Goal: Information Seeking & Learning: Find specific fact

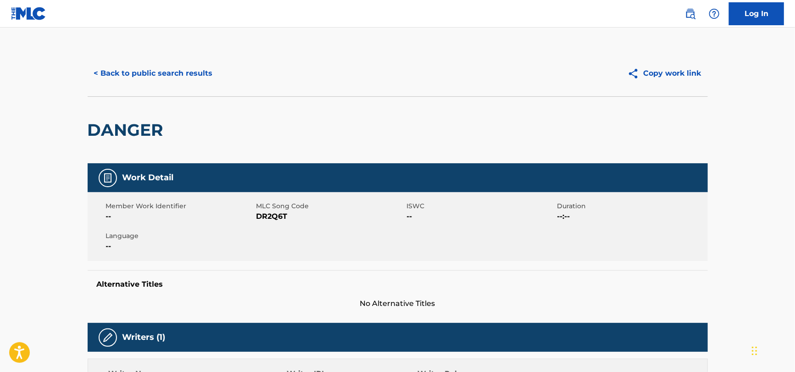
click at [175, 78] on button "< Back to public search results" at bounding box center [154, 73] width 132 height 23
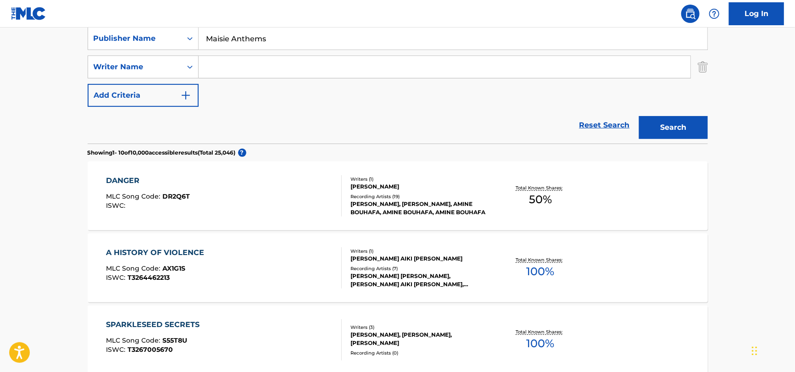
scroll to position [52, 0]
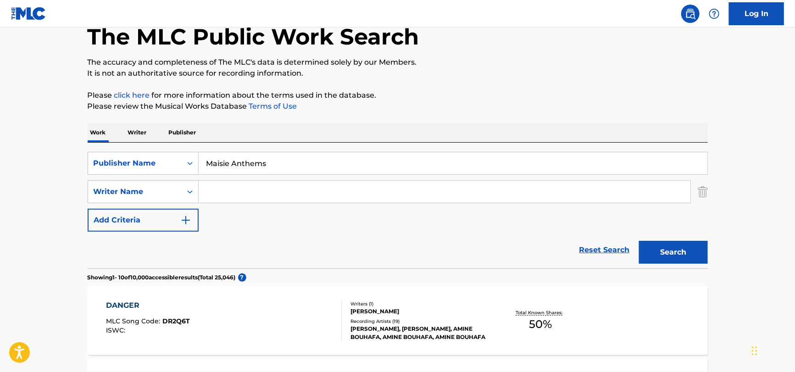
drag, startPoint x: 292, startPoint y: 159, endPoint x: 17, endPoint y: 166, distance: 275.6
click at [104, 155] on div "Publisher Name" at bounding box center [135, 163] width 94 height 17
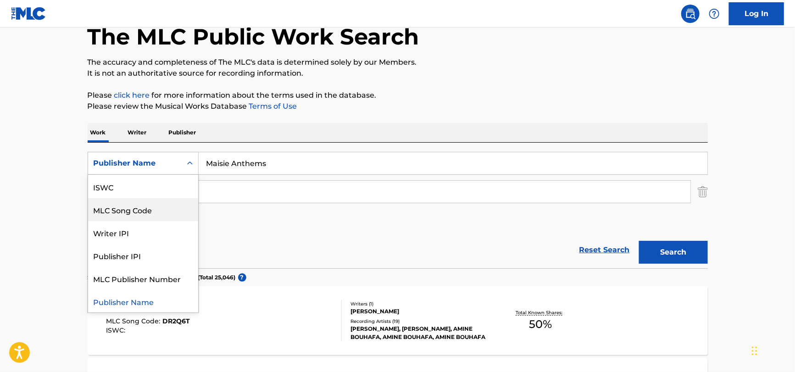
scroll to position [0, 0]
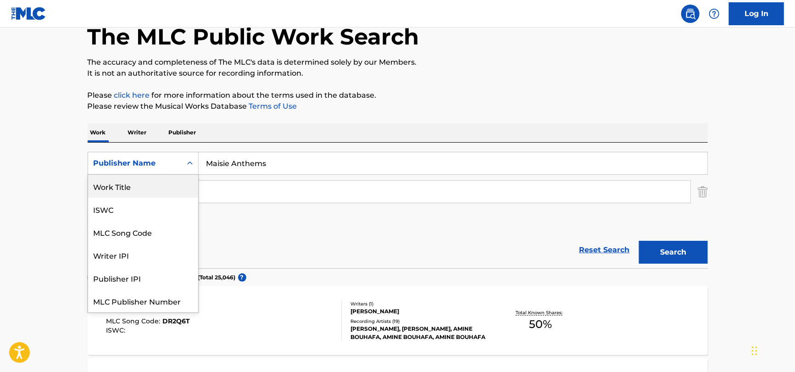
click at [126, 182] on div "Work Title" at bounding box center [143, 186] width 110 height 23
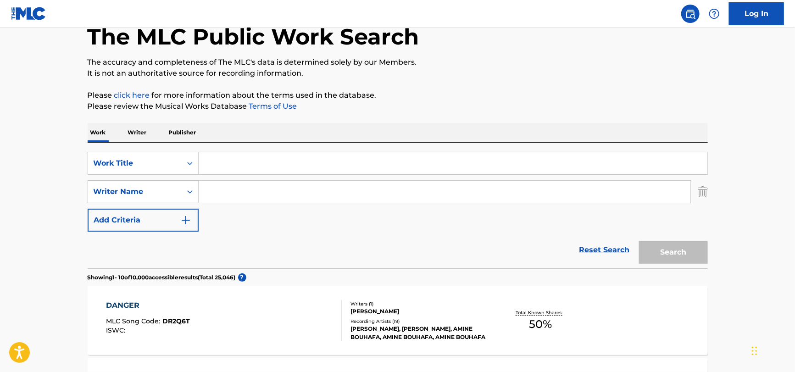
click at [260, 164] on input "Search Form" at bounding box center [453, 163] width 508 height 22
paste input "[PERSON_NAME] Chic by Campag Velocet"
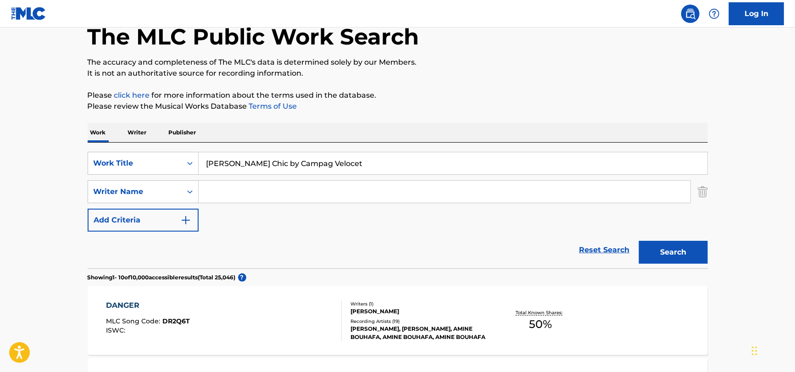
drag, startPoint x: 365, startPoint y: 160, endPoint x: 266, endPoint y: 172, distance: 100.2
click at [266, 172] on input "[PERSON_NAME] Chic by Campag Velocet" at bounding box center [453, 163] width 508 height 22
type input "[PERSON_NAME] Chic"
click at [458, 247] on div "Reset Search Search" at bounding box center [398, 250] width 620 height 37
click at [654, 253] on button "Search" at bounding box center [673, 252] width 69 height 23
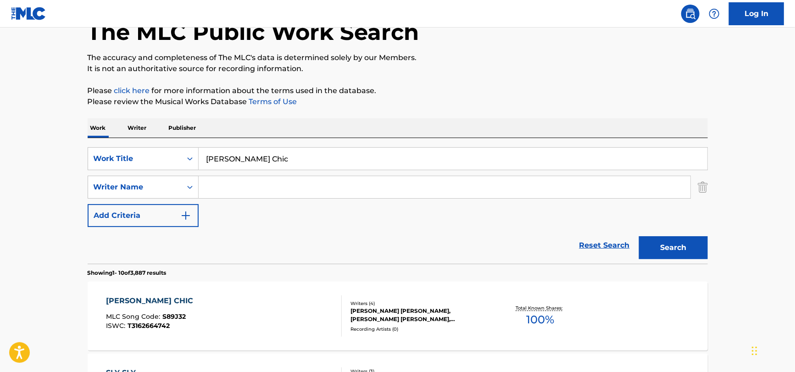
scroll to position [137, 0]
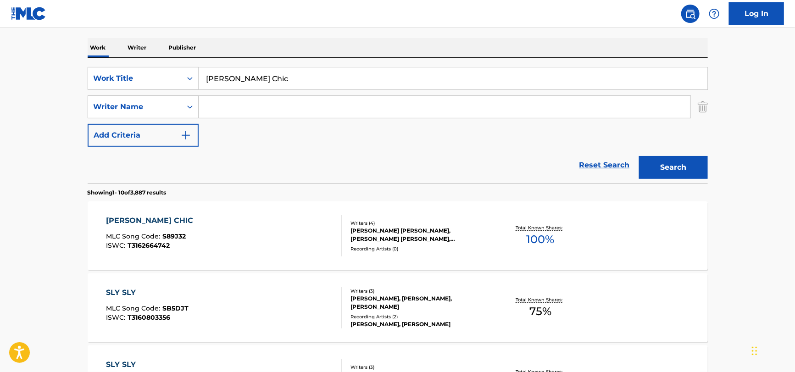
drag, startPoint x: 427, startPoint y: 167, endPoint x: 431, endPoint y: 153, distance: 14.7
click at [427, 167] on div "Reset Search Search" at bounding box center [398, 165] width 620 height 37
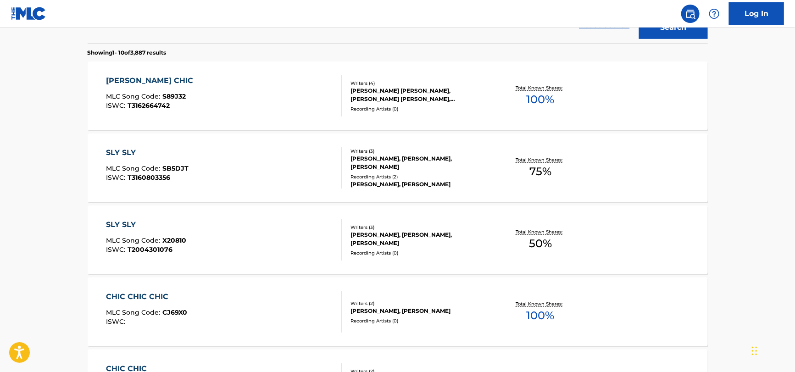
scroll to position [229, 0]
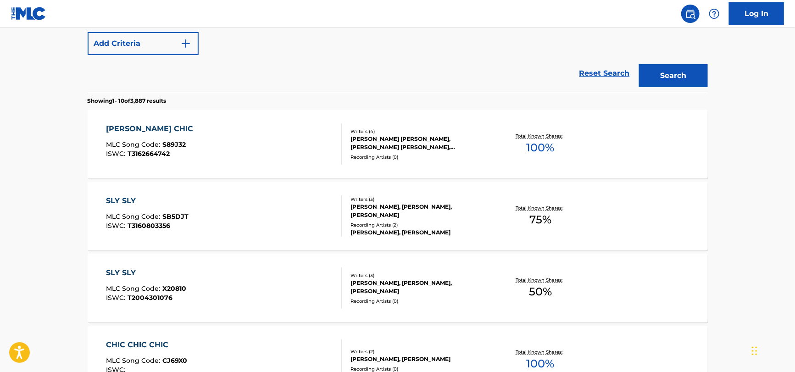
click at [246, 142] on div "[PERSON_NAME] CHIC MLC Song Code : S89J32 ISWC : T3162664742" at bounding box center [224, 143] width 236 height 41
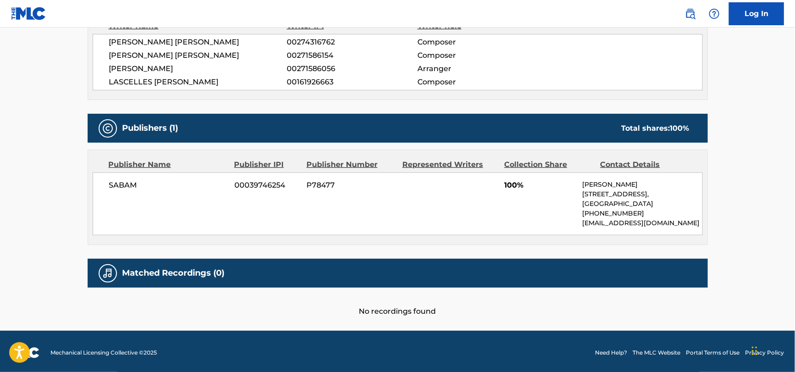
scroll to position [350, 0]
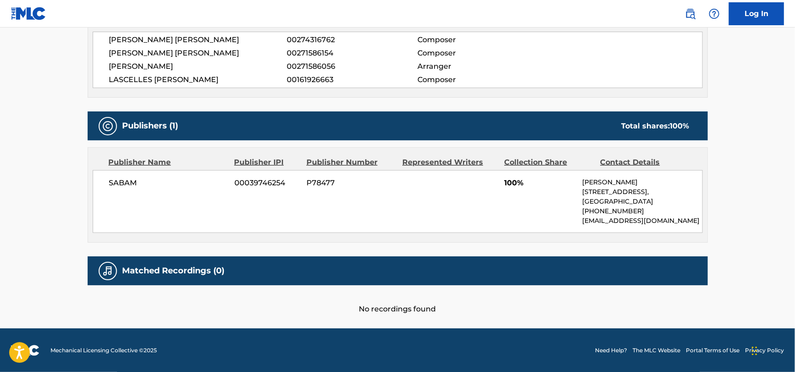
click at [131, 192] on div "SABAM 00039746254 P78477 100% [PERSON_NAME] [STREET_ADDRESS] [PHONE_NUMBER] [EM…" at bounding box center [398, 201] width 610 height 63
click at [110, 209] on div "SABAM 00039746254 P78477 100% [PERSON_NAME] [STREET_ADDRESS] [PHONE_NUMBER] [EM…" at bounding box center [398, 201] width 610 height 63
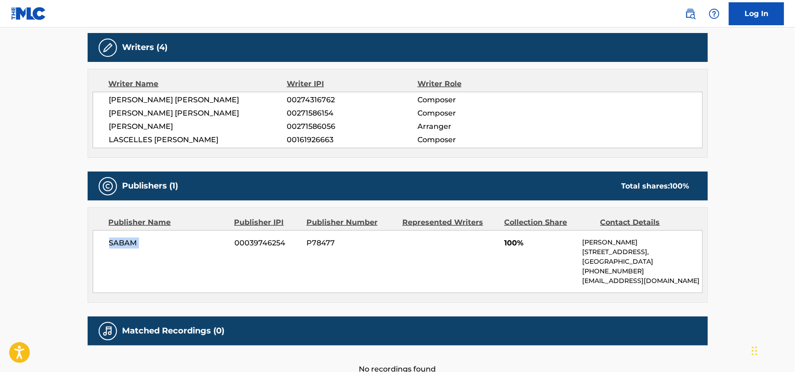
scroll to position [212, 0]
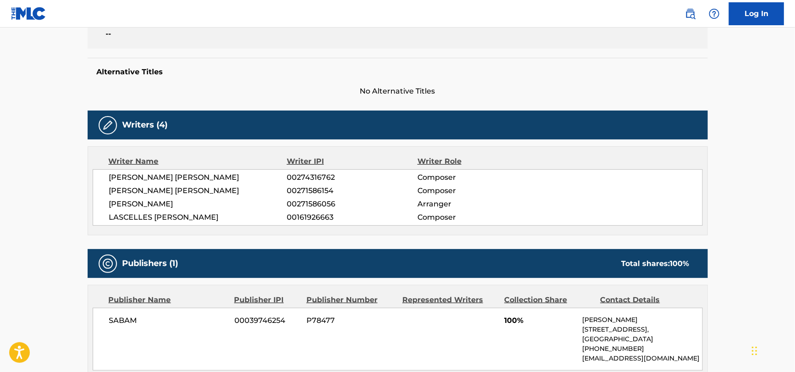
click at [197, 249] on div "Publishers (1) Total shares: 100 %" at bounding box center [398, 263] width 620 height 29
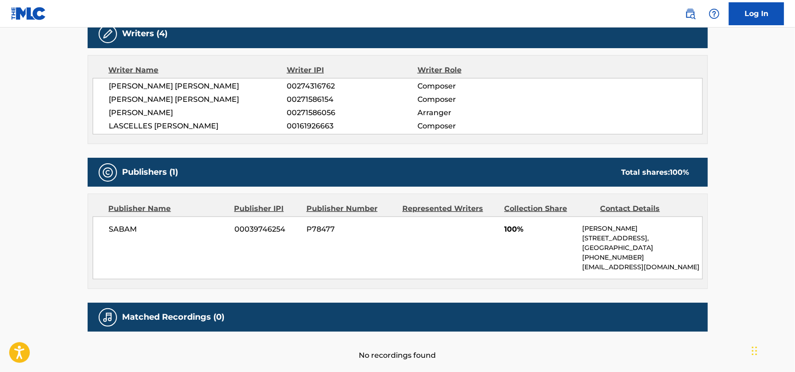
scroll to position [304, 0]
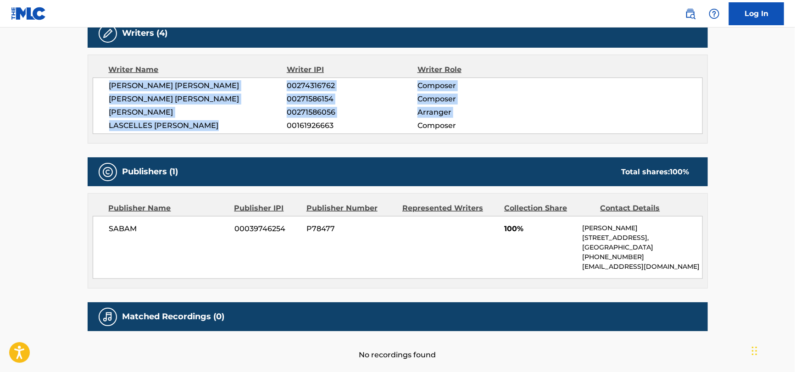
drag, startPoint x: 99, startPoint y: 81, endPoint x: 237, endPoint y: 129, distance: 146.6
click at [237, 129] on div "[PERSON_NAME] [PERSON_NAME] 00274316762 Composer [PERSON_NAME] [PERSON_NAME] 00…" at bounding box center [398, 105] width 610 height 56
copy div "[PERSON_NAME] [PERSON_NAME] 00274316762 Composer [PERSON_NAME] [PERSON_NAME] 00…"
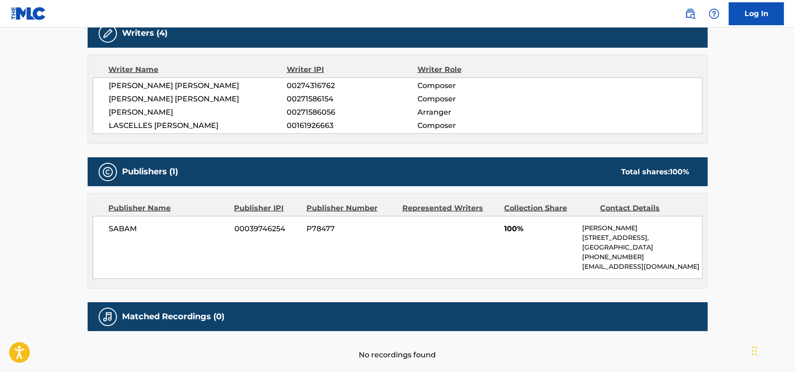
click at [107, 233] on div "SABAM 00039746254 P78477 100% [PERSON_NAME] [STREET_ADDRESS] [PHONE_NUMBER] [EM…" at bounding box center [398, 247] width 610 height 63
click at [110, 231] on span "SABAM" at bounding box center [168, 228] width 119 height 11
click at [122, 219] on div "SABAM 00039746254 P78477 100% [PERSON_NAME] [STREET_ADDRESS] [PHONE_NUMBER] [EM…" at bounding box center [398, 247] width 610 height 63
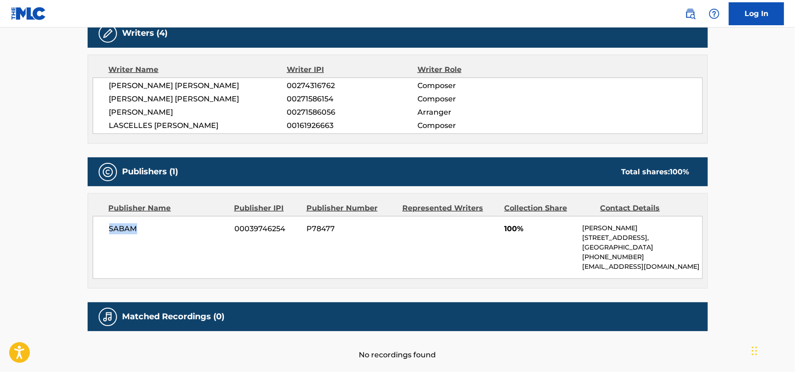
click at [122, 219] on div "SABAM 00039746254 P78477 100% [PERSON_NAME] [STREET_ADDRESS] [PHONE_NUMBER] [EM…" at bounding box center [398, 247] width 610 height 63
click at [594, 243] on p "[GEOGRAPHIC_DATA]" at bounding box center [642, 248] width 120 height 10
copy p "[GEOGRAPHIC_DATA]"
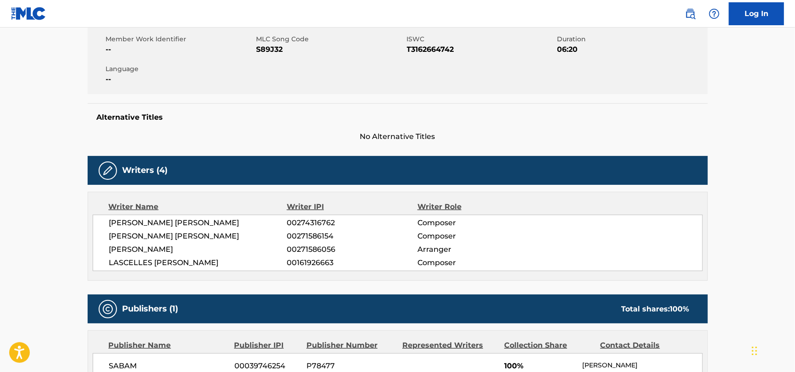
scroll to position [29, 0]
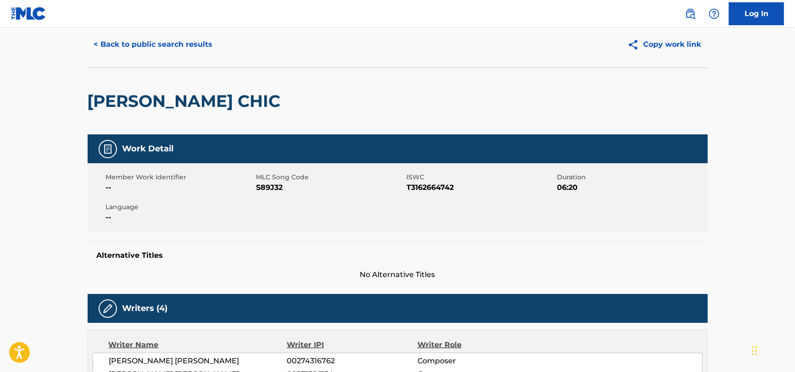
click at [275, 189] on span "S89J32" at bounding box center [330, 187] width 148 height 11
copy span "S89J32"
click at [416, 194] on div "Member Work Identifier -- MLC Song Code S89J32 ISWC T3162664742 Duration 06:20 …" at bounding box center [398, 197] width 620 height 69
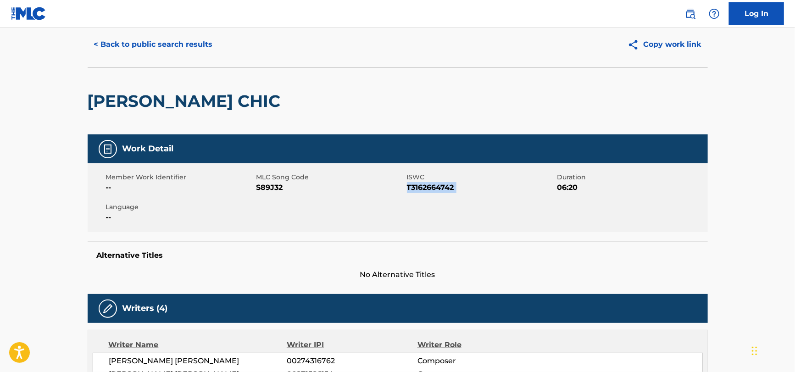
click at [416, 194] on div "Member Work Identifier -- MLC Song Code S89J32 ISWC T3162664742 Duration 06:20 …" at bounding box center [398, 197] width 620 height 69
copy span "T3162664742"
click at [263, 188] on span "S89J32" at bounding box center [330, 187] width 148 height 11
copy span "S89J32"
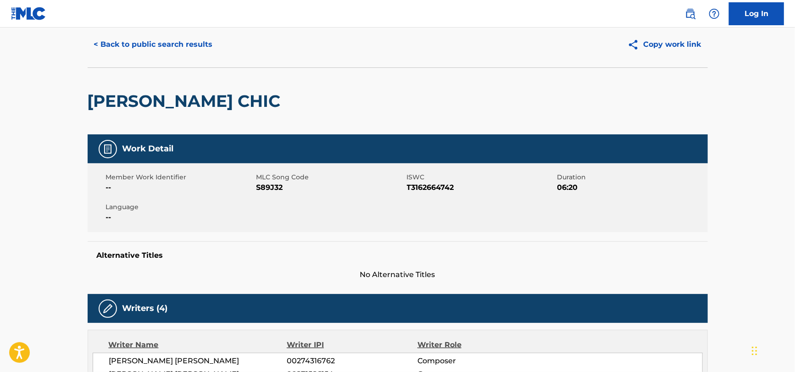
click at [199, 56] on div "< Back to public search results Copy work link" at bounding box center [398, 45] width 620 height 46
click at [197, 46] on button "< Back to public search results" at bounding box center [154, 44] width 132 height 23
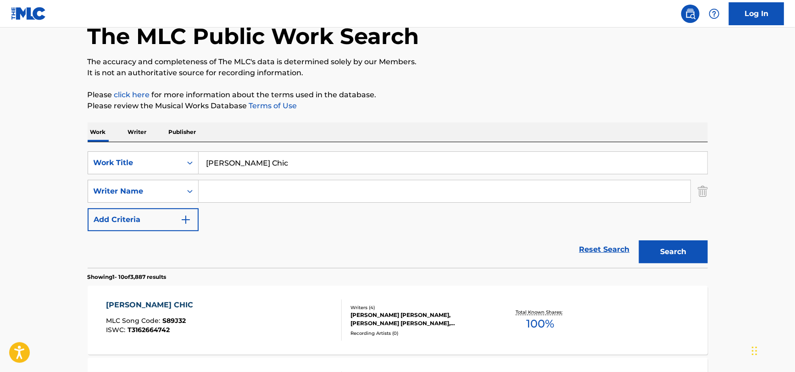
scroll to position [52, 0]
drag, startPoint x: 314, startPoint y: 167, endPoint x: 28, endPoint y: 187, distance: 287.2
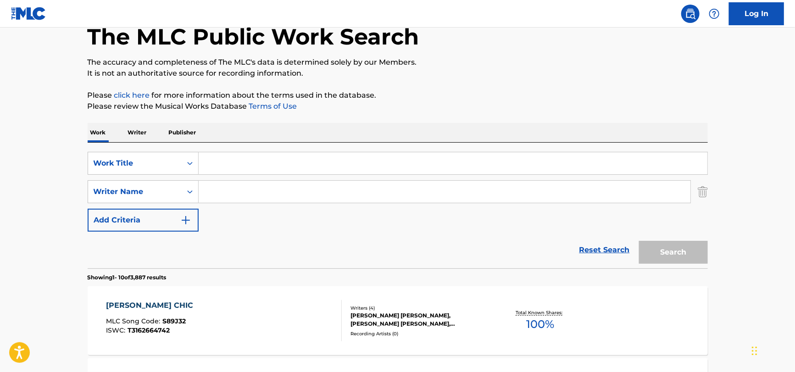
click at [310, 158] on input "Search Form" at bounding box center [453, 163] width 508 height 22
paste input "Come to [DEMOGRAPHIC_DATA]"
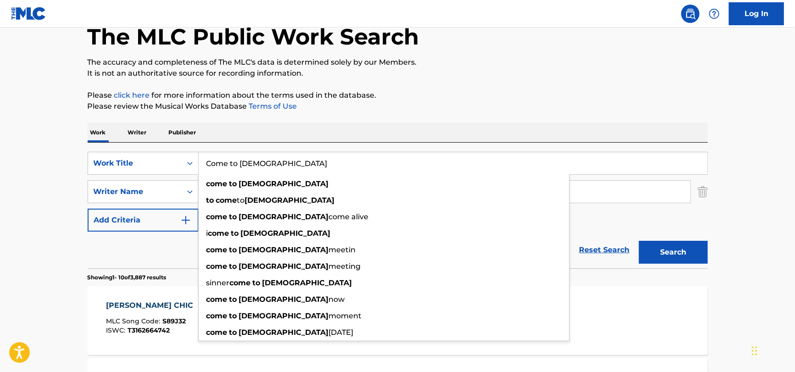
type input "Come to [DEMOGRAPHIC_DATA]"
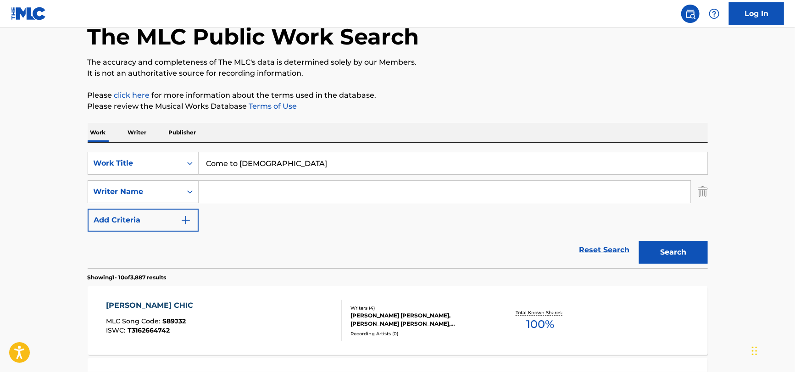
click at [265, 179] on div "SearchWithCriteria74dbb6a6-21e1-46c1-a95a-3fdd4afee362 Work Title Come to [PERS…" at bounding box center [398, 192] width 620 height 80
click at [264, 191] on input "Search Form" at bounding box center [444, 192] width 491 height 22
paste input "[PERSON_NAME]"
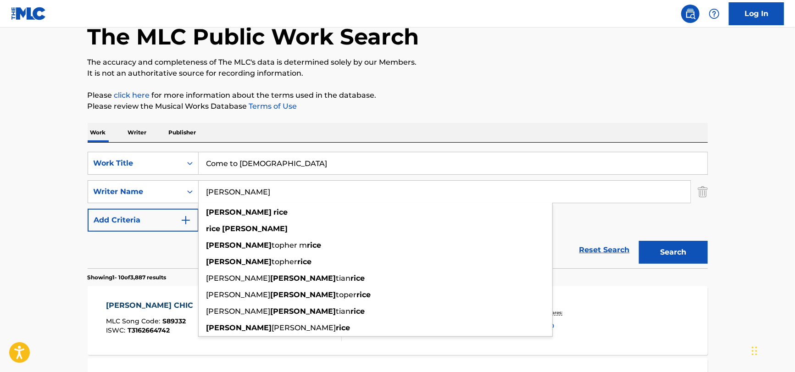
click at [215, 193] on input "[PERSON_NAME]" at bounding box center [444, 192] width 491 height 22
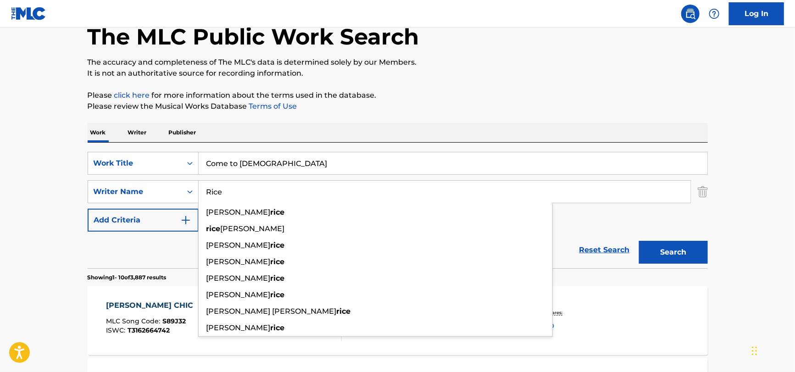
type input "Rice"
click at [639, 241] on button "Search" at bounding box center [673, 252] width 69 height 23
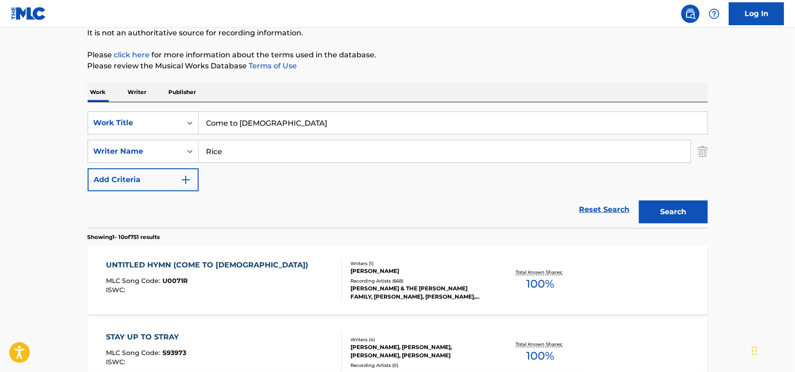
scroll to position [189, 0]
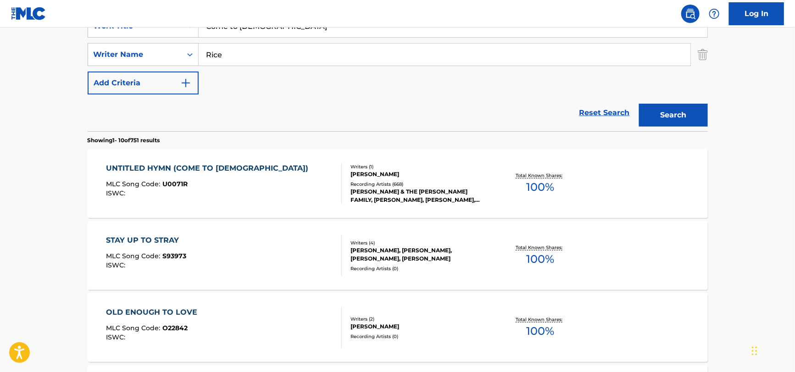
click at [297, 171] on div "UNTITLED HYMN (COME TO [DEMOGRAPHIC_DATA]) MLC Song Code : U0071R ISWC :" at bounding box center [224, 183] width 236 height 41
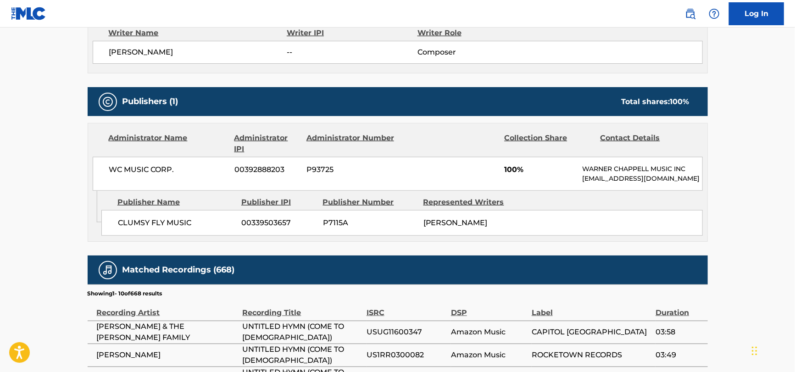
scroll to position [413, 0]
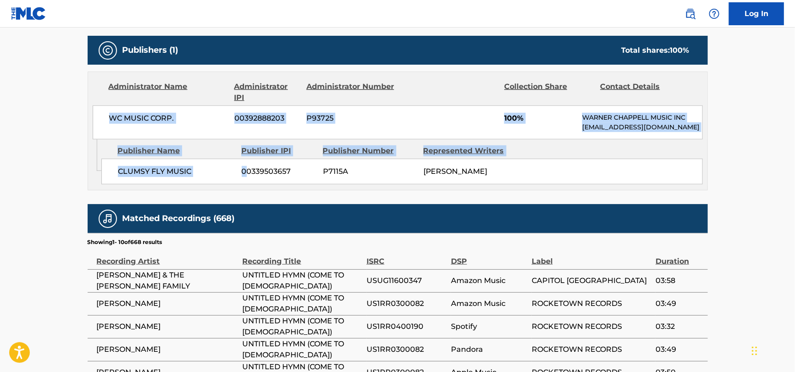
drag, startPoint x: 111, startPoint y: 106, endPoint x: 244, endPoint y: 155, distance: 141.7
click at [244, 155] on div "Administrator Name Administrator IPI Administrator Number Collection Share Cont…" at bounding box center [398, 131] width 620 height 119
click at [244, 166] on span "00339503657" at bounding box center [279, 171] width 74 height 11
drag, startPoint x: 236, startPoint y: 165, endPoint x: 93, endPoint y: 106, distance: 154.2
click at [93, 106] on div "Administrator Name Administrator IPI Administrator Number Collection Share Cont…" at bounding box center [398, 131] width 620 height 119
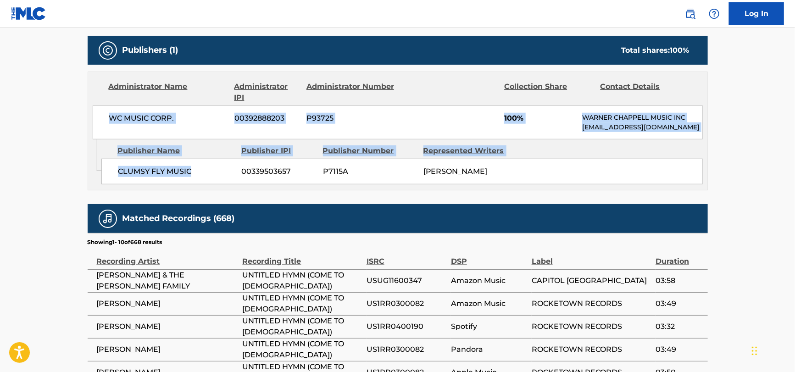
click at [93, 105] on div "WC MUSIC CORP. 00392888203 P93725 100% [PERSON_NAME] MUSIC INC [EMAIL_ADDRESS][…" at bounding box center [398, 122] width 610 height 34
drag, startPoint x: 94, startPoint y: 104, endPoint x: 253, endPoint y: 154, distance: 166.0
click at [253, 154] on div "Administrator Name Administrator IPI Administrator Number Collection Share Cont…" at bounding box center [398, 131] width 620 height 119
click at [252, 166] on span "00339503657" at bounding box center [279, 171] width 74 height 11
drag, startPoint x: 220, startPoint y: 156, endPoint x: 84, endPoint y: 101, distance: 146.6
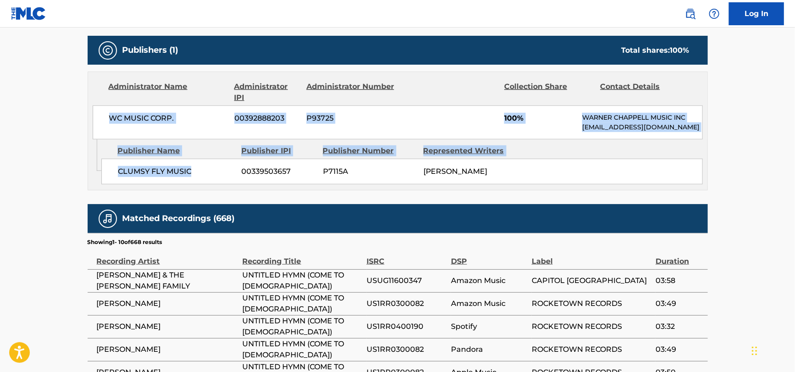
click at [81, 97] on div "< Back to public search results Copy work link UNTITLED HYMN (COME TO [PERSON_N…" at bounding box center [398, 85] width 642 height 894
click at [665, 145] on div "Publisher Name Publisher IPI Publisher Number Represented Writers" at bounding box center [401, 150] width 601 height 11
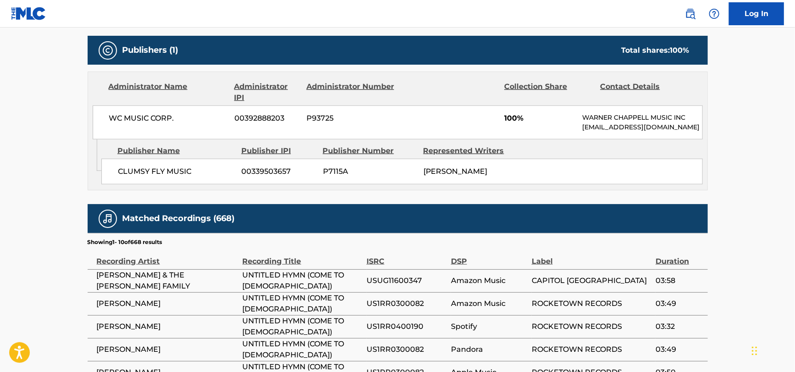
click at [461, 167] on span "[PERSON_NAME]" at bounding box center [455, 171] width 64 height 9
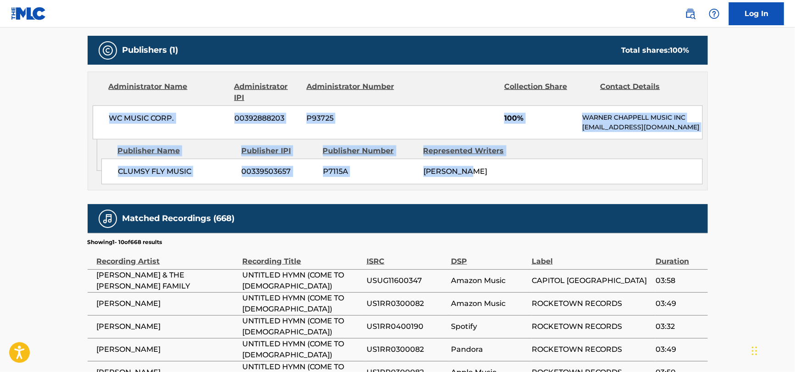
drag, startPoint x: 364, startPoint y: 148, endPoint x: 88, endPoint y: 110, distance: 278.0
click at [88, 110] on div "Administrator Name Administrator IPI Administrator Number Collection Share Cont…" at bounding box center [398, 131] width 620 height 119
click at [88, 110] on div "Administrator Name Administrator IPI Administrator Number Collection Share Cont…" at bounding box center [397, 105] width 619 height 67
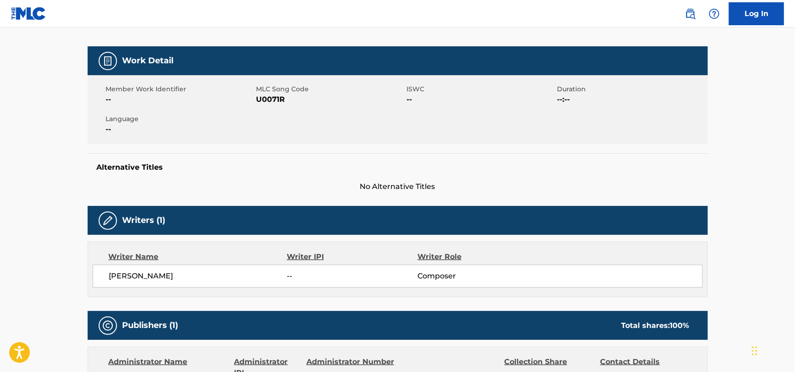
scroll to position [0, 0]
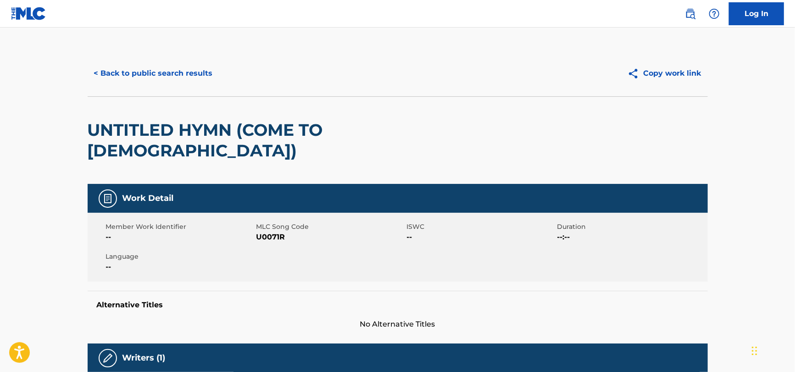
click at [148, 74] on button "< Back to public search results" at bounding box center [154, 73] width 132 height 23
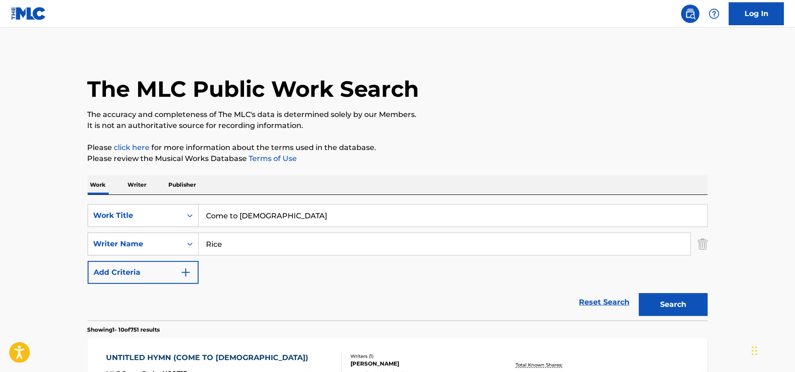
click at [319, 221] on input "Come to [DEMOGRAPHIC_DATA]" at bounding box center [453, 215] width 508 height 22
click at [318, 221] on input "Come to [DEMOGRAPHIC_DATA]" at bounding box center [453, 215] width 508 height 22
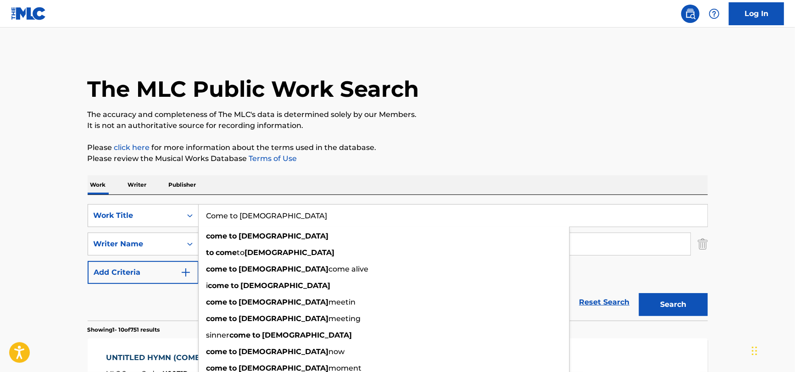
paste input "eu de Brasilia"
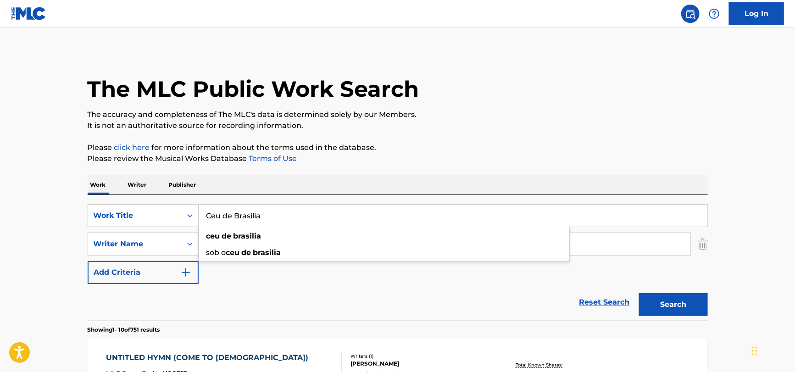
type input "Ceu de Brasilia"
click at [294, 239] on input "Rice" at bounding box center [444, 244] width 491 height 22
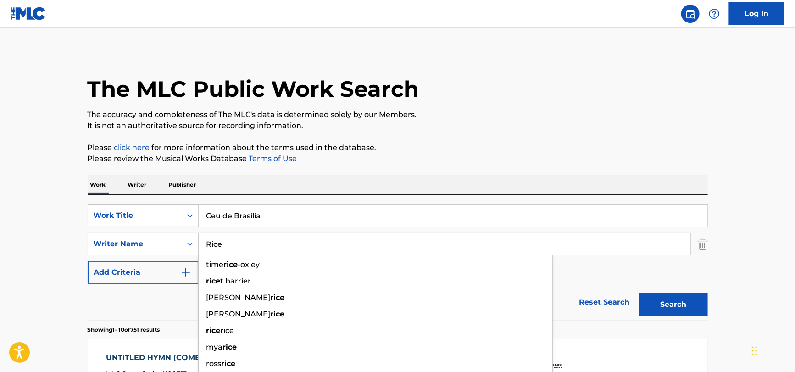
click at [294, 239] on input "Rice" at bounding box center [444, 244] width 491 height 22
paste input "[PERSON_NAME]"
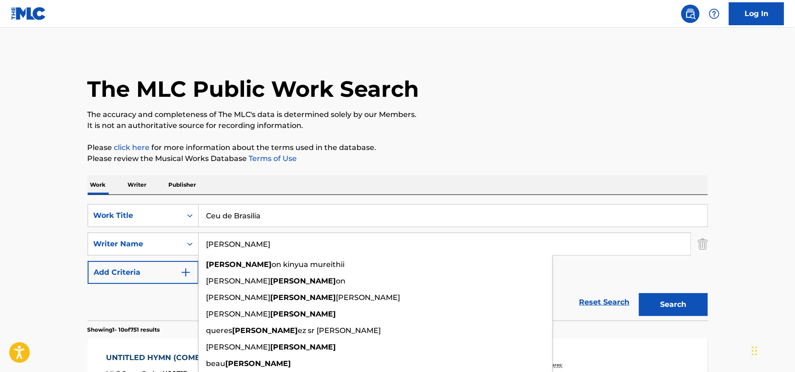
type input "[PERSON_NAME]"
click at [639, 293] on button "Search" at bounding box center [673, 304] width 69 height 23
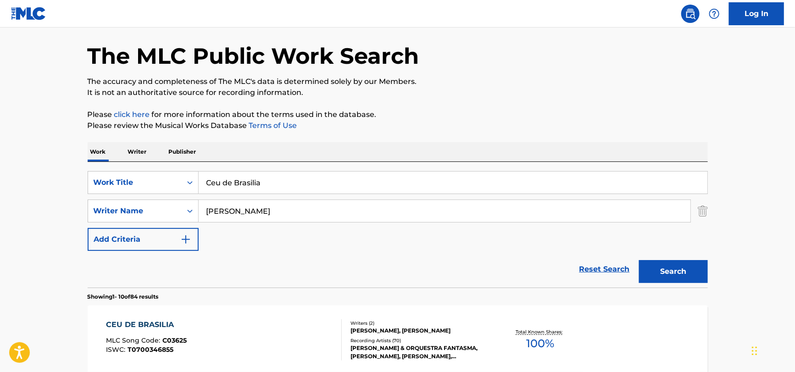
scroll to position [137, 0]
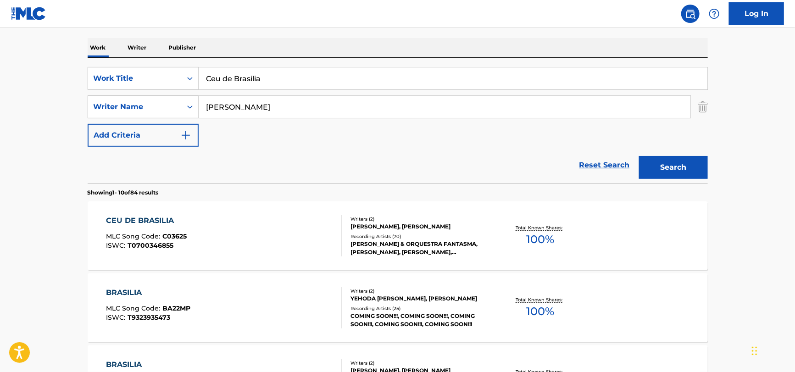
click at [168, 237] on span "C03625" at bounding box center [174, 236] width 24 height 8
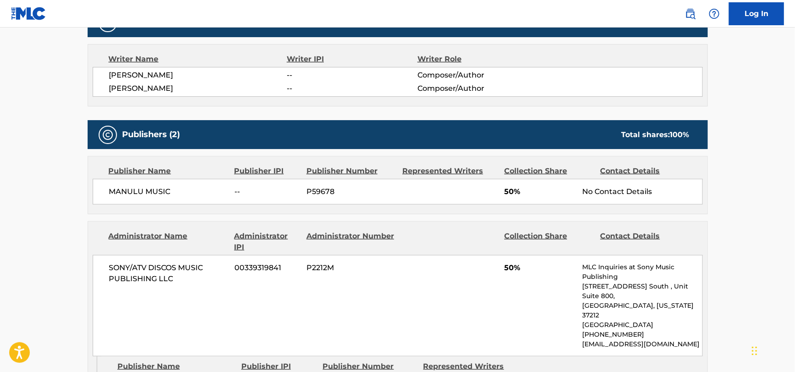
scroll to position [458, 0]
